Goal: Task Accomplishment & Management: Use online tool/utility

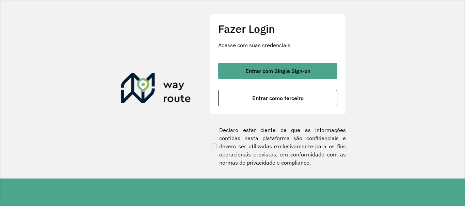
scroll to position [446, 0]
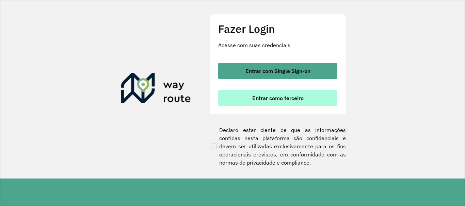
click at [263, 103] on button "Entrar como terceiro" at bounding box center [277, 98] width 119 height 16
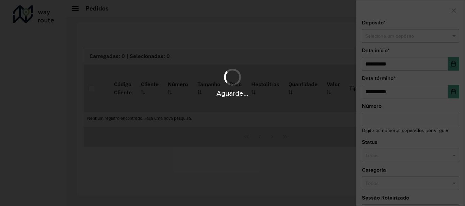
scroll to position [446, 0]
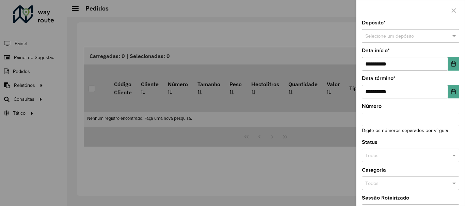
click at [27, 99] on div at bounding box center [232, 103] width 465 height 206
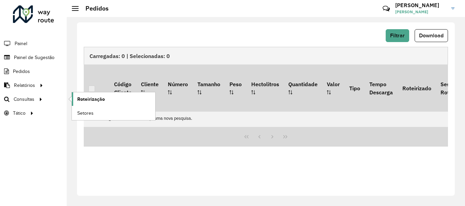
click at [96, 98] on span "Roteirização" at bounding box center [91, 99] width 28 height 7
click at [94, 99] on span "Roteirização" at bounding box center [91, 99] width 28 height 7
click at [84, 100] on span "Roteirização" at bounding box center [91, 99] width 28 height 7
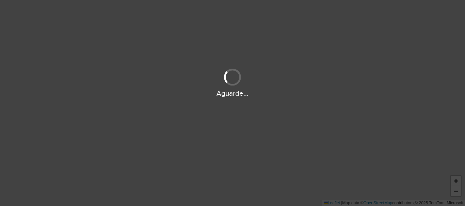
scroll to position [446, 0]
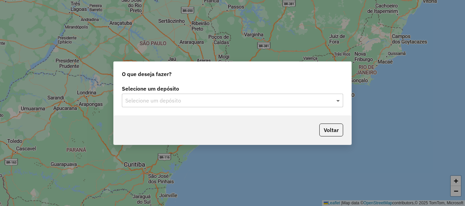
click at [340, 100] on span at bounding box center [338, 101] width 9 height 8
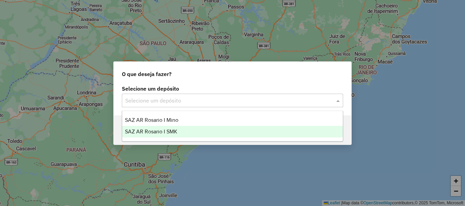
click at [162, 135] on div "SAZ AR Rosario I SMK" at bounding box center [232, 132] width 220 height 12
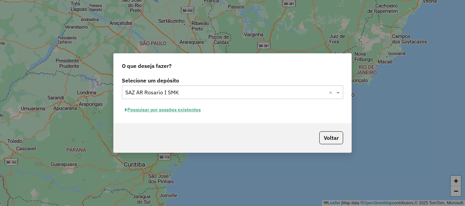
click at [150, 109] on button "Pesquisar por sessões existentes" at bounding box center [163, 110] width 82 height 11
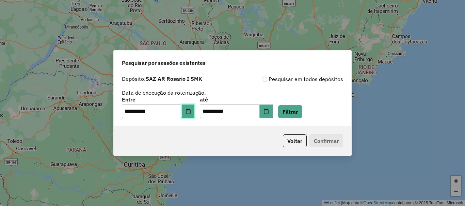
click at [189, 115] on button "Choose Date" at bounding box center [188, 112] width 13 height 14
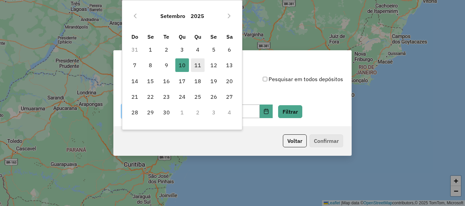
click at [195, 68] on span "11" at bounding box center [198, 66] width 14 height 14
type input "**********"
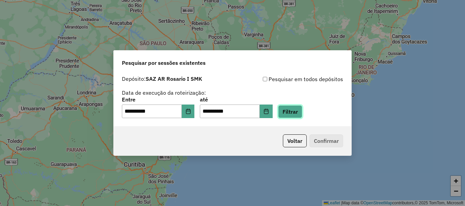
click at [302, 111] on button "Filtrar" at bounding box center [290, 111] width 24 height 13
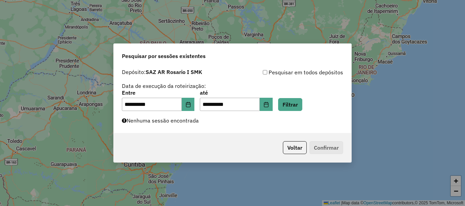
click at [36, 137] on div "**********" at bounding box center [232, 103] width 465 height 206
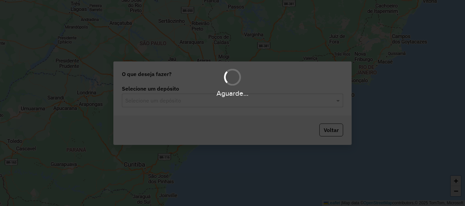
scroll to position [446, 0]
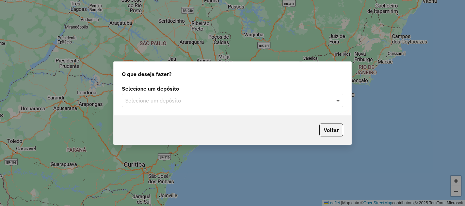
click at [337, 100] on span at bounding box center [338, 101] width 9 height 8
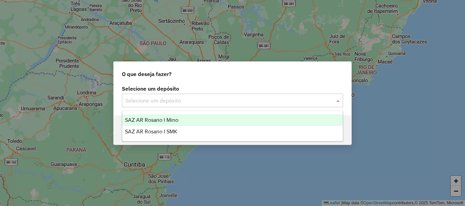
click at [171, 121] on span "SAZ AR Rosario I Mino" at bounding box center [151, 120] width 53 height 6
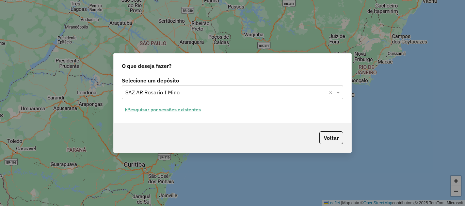
click at [172, 109] on button "Pesquisar por sessões existentes" at bounding box center [163, 110] width 82 height 11
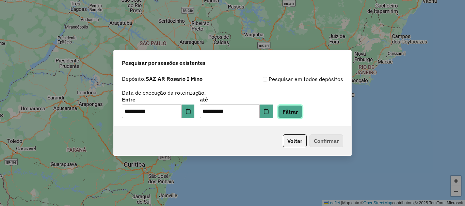
click at [300, 115] on button "Filtrar" at bounding box center [290, 111] width 24 height 13
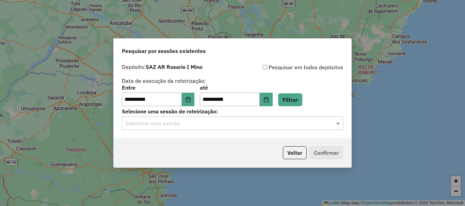
click at [336, 123] on span at bounding box center [338, 123] width 9 height 8
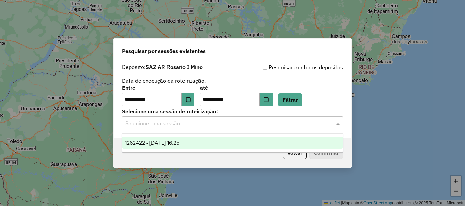
click at [170, 144] on span "1262422 - 10/09/2025 16:25" at bounding box center [152, 143] width 54 height 6
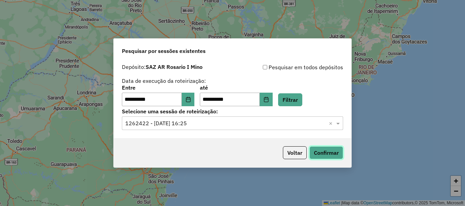
click at [324, 152] on button "Confirmar" at bounding box center [326, 153] width 34 height 13
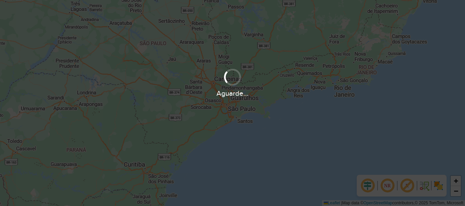
scroll to position [446, 0]
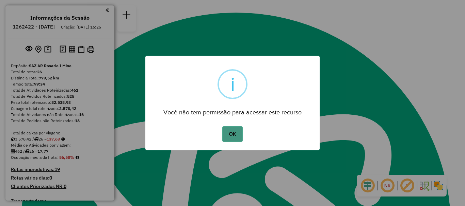
click at [234, 137] on button "OK" at bounding box center [232, 135] width 20 height 16
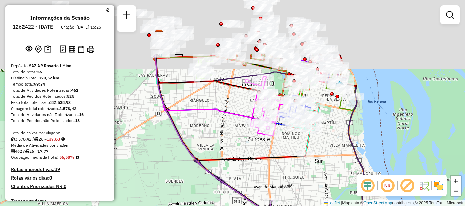
drag, startPoint x: 249, startPoint y: 116, endPoint x: 274, endPoint y: 152, distance: 44.5
click at [274, 152] on div "Janela de atendimento Grade de atendimento Capacidade Transportadoras Veículos …" at bounding box center [232, 103] width 465 height 206
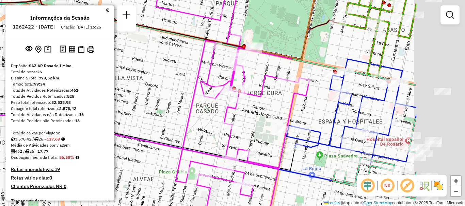
drag, startPoint x: 246, startPoint y: 96, endPoint x: 151, endPoint y: 102, distance: 95.1
click at [151, 102] on div "Janela de atendimento Grade de atendimento Capacidade Transportadoras Veículos …" at bounding box center [232, 103] width 465 height 206
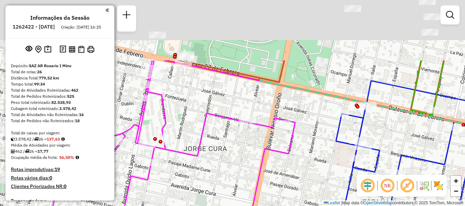
drag, startPoint x: 312, startPoint y: 131, endPoint x: 298, endPoint y: 216, distance: 86.1
click at [298, 206] on html "Aguarde... Pop-up bloqueado! Seu navegador bloqueou automáticamente a abertura …" at bounding box center [232, 103] width 465 height 206
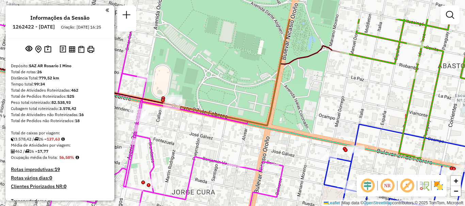
drag, startPoint x: 311, startPoint y: 155, endPoint x: 299, endPoint y: 206, distance: 51.7
click at [299, 205] on div "Janela de atendimento Grade de atendimento Capacidade Transportadoras Veículos …" at bounding box center [232, 103] width 465 height 206
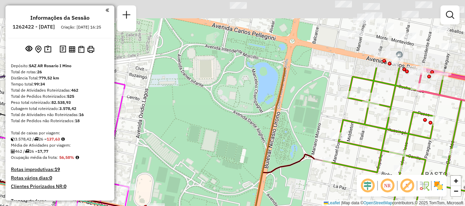
drag, startPoint x: 331, startPoint y: 71, endPoint x: 317, endPoint y: 146, distance: 75.4
click at [317, 146] on div "Janela de atendimento Grade de atendimento Capacidade Transportadoras Veículos …" at bounding box center [232, 103] width 465 height 206
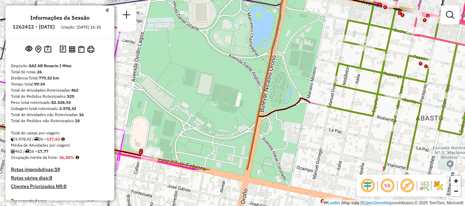
drag, startPoint x: 321, startPoint y: 152, endPoint x: 317, endPoint y: 94, distance: 58.0
click at [317, 94] on div "Janela de atendimento Grade de atendimento Capacidade Transportadoras Veículos …" at bounding box center [232, 103] width 465 height 206
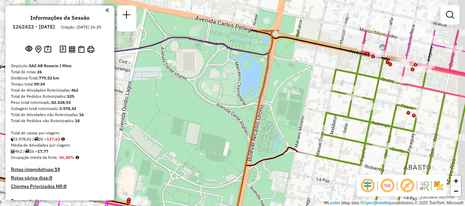
drag, startPoint x: 307, startPoint y: 139, endPoint x: 295, endPoint y: 191, distance: 53.8
click at [295, 191] on div "Janela de atendimento Grade de atendimento Capacidade Transportadoras Veículos …" at bounding box center [232, 103] width 465 height 206
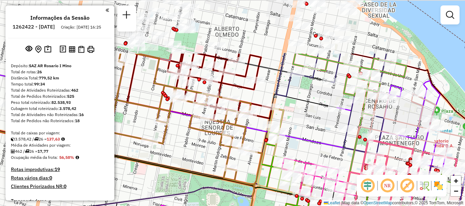
drag, startPoint x: 280, startPoint y: 137, endPoint x: 251, endPoint y: 214, distance: 82.3
click at [251, 206] on html "Aguarde... Pop-up bloqueado! Seu navegador bloqueou automáticamente a abertura …" at bounding box center [232, 103] width 465 height 206
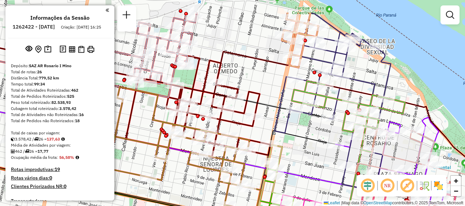
drag, startPoint x: 263, startPoint y: 152, endPoint x: 261, endPoint y: 182, distance: 29.6
click at [261, 182] on icon at bounding box center [283, 189] width 55 height 89
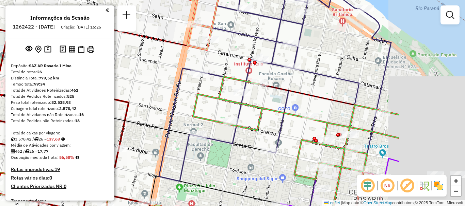
drag, startPoint x: 436, startPoint y: 74, endPoint x: 324, endPoint y: 54, distance: 113.6
click at [324, 54] on div "Janela de atendimento Grade de atendimento Capacidade Transportadoras Veículos …" at bounding box center [232, 103] width 465 height 206
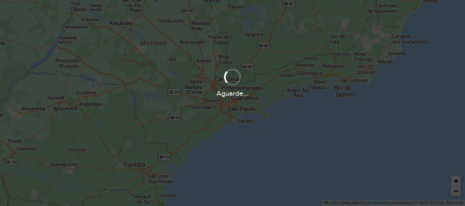
scroll to position [446, 0]
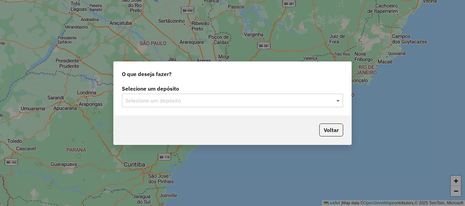
click at [340, 100] on span at bounding box center [338, 101] width 9 height 8
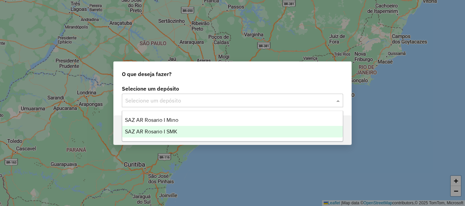
click at [170, 133] on span "SAZ AR Rosario I SMK" at bounding box center [151, 132] width 52 height 6
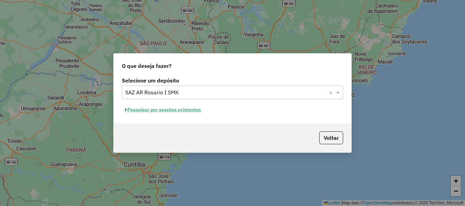
click at [172, 110] on button "Pesquisar por sessões existentes" at bounding box center [163, 110] width 82 height 11
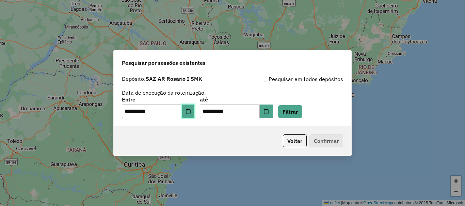
click at [190, 112] on icon "Choose Date" at bounding box center [188, 111] width 4 height 5
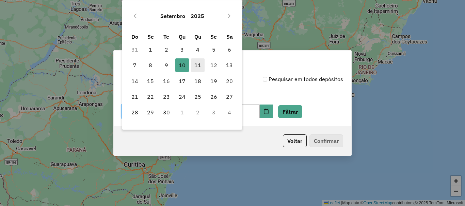
click at [200, 64] on span "11" at bounding box center [198, 66] width 14 height 14
type input "**********"
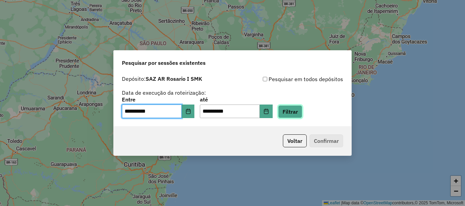
click at [296, 114] on button "Filtrar" at bounding box center [290, 111] width 24 height 13
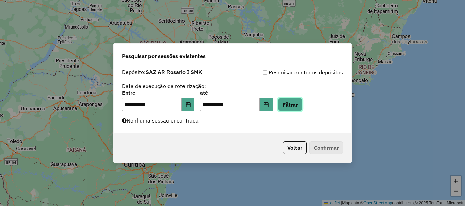
click at [302, 101] on button "Filtrar" at bounding box center [290, 104] width 24 height 13
click at [298, 104] on button "Filtrar" at bounding box center [290, 104] width 24 height 13
click at [300, 105] on button "Filtrar" at bounding box center [290, 104] width 24 height 13
click at [302, 105] on button "Filtrar" at bounding box center [290, 104] width 24 height 13
